Goal: Navigation & Orientation: Go to known website

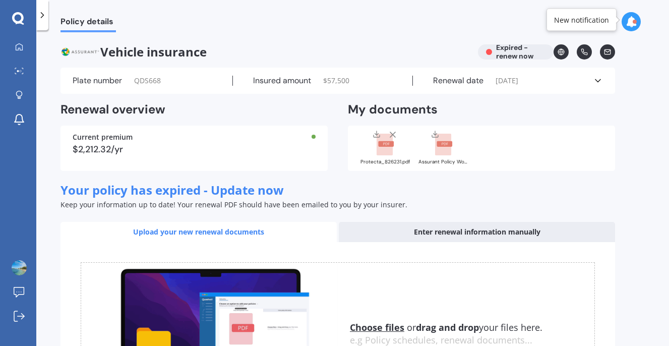
scroll to position [128, 0]
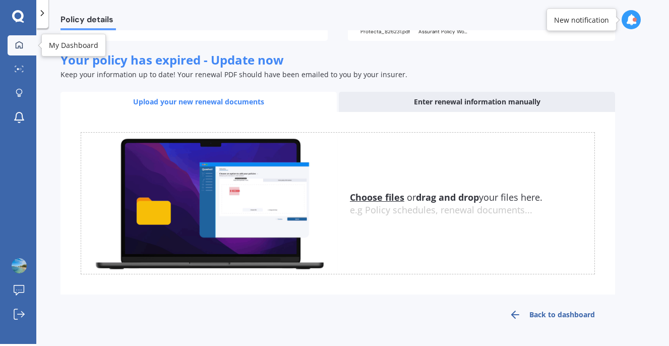
click at [25, 49] on div at bounding box center [19, 45] width 15 height 9
